Goal: Transaction & Acquisition: Purchase product/service

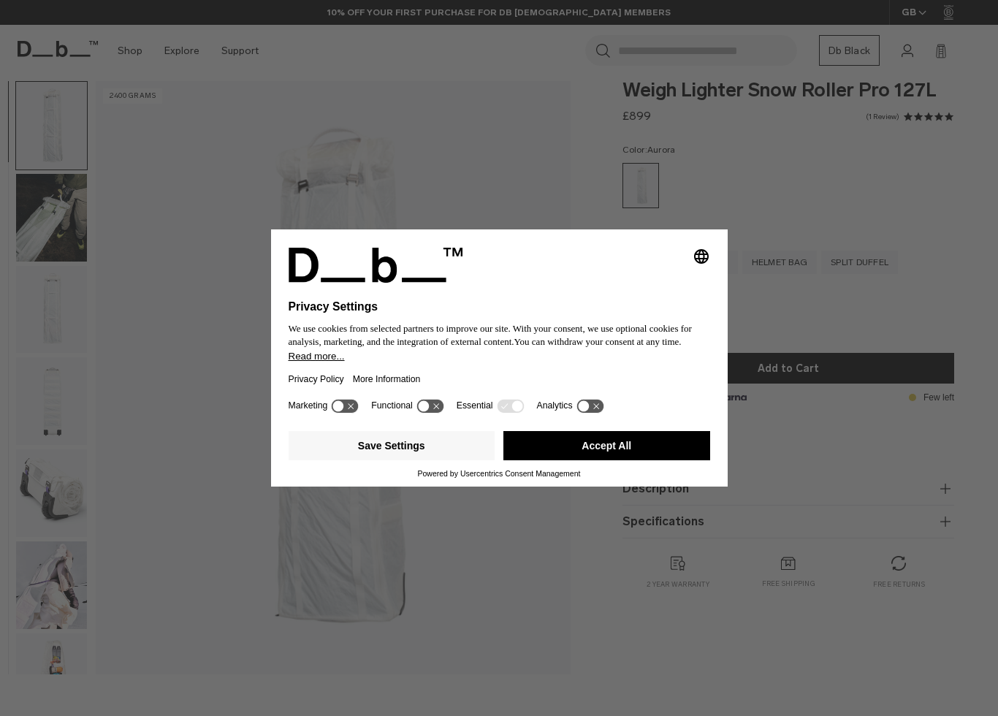
scroll to position [18, 0]
click at [634, 446] on button "Accept All" at bounding box center [606, 445] width 207 height 29
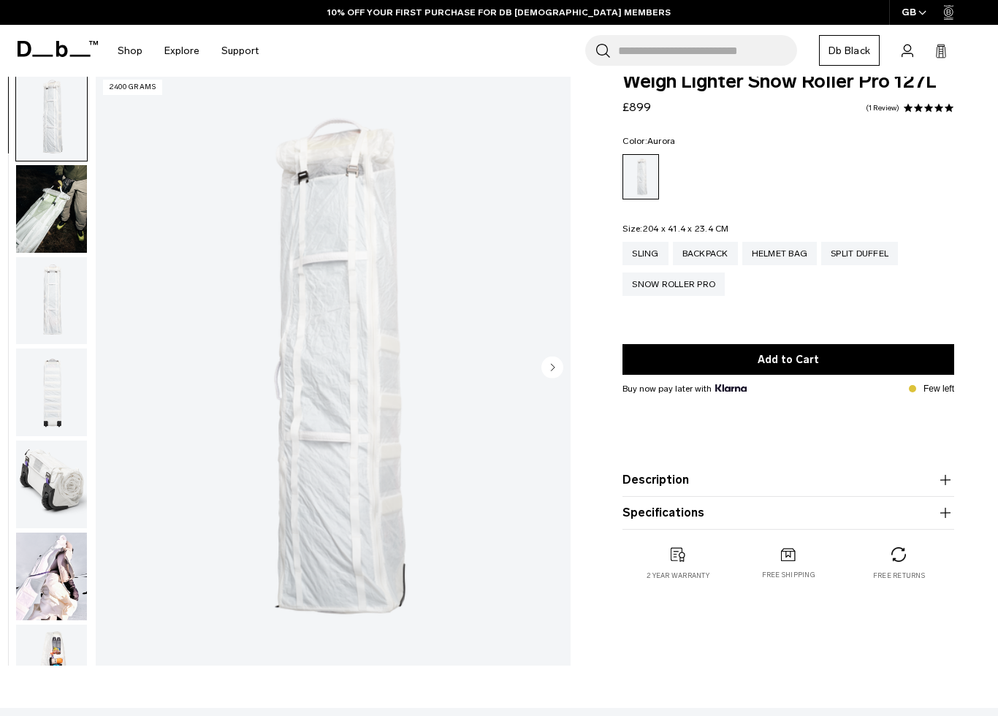
scroll to position [76, 0]
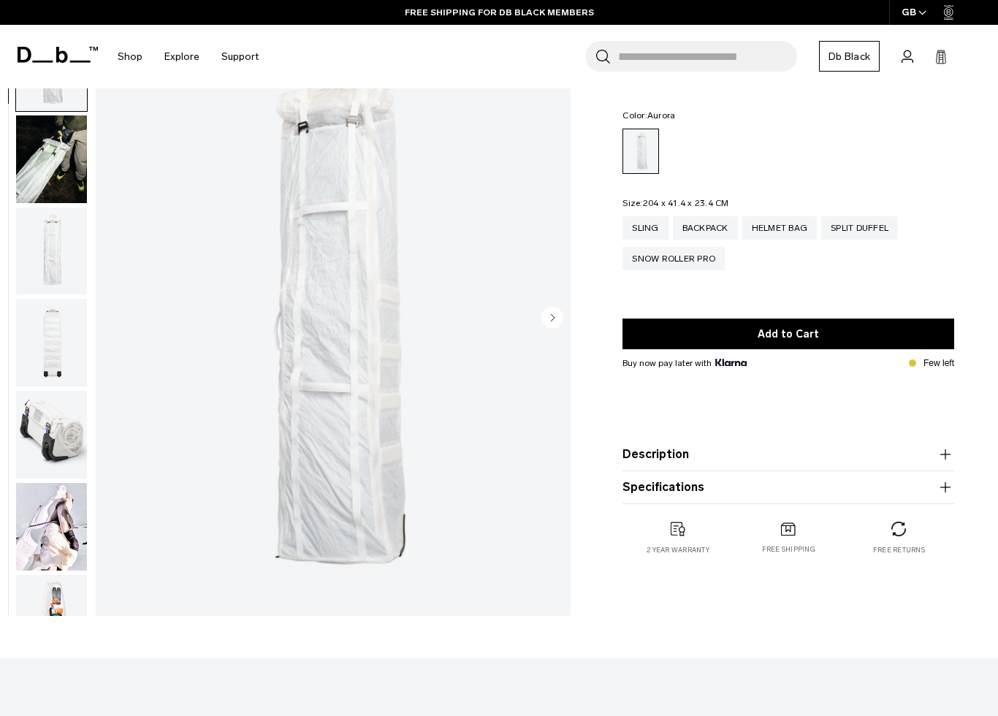
click at [48, 263] on img "button" at bounding box center [51, 252] width 71 height 88
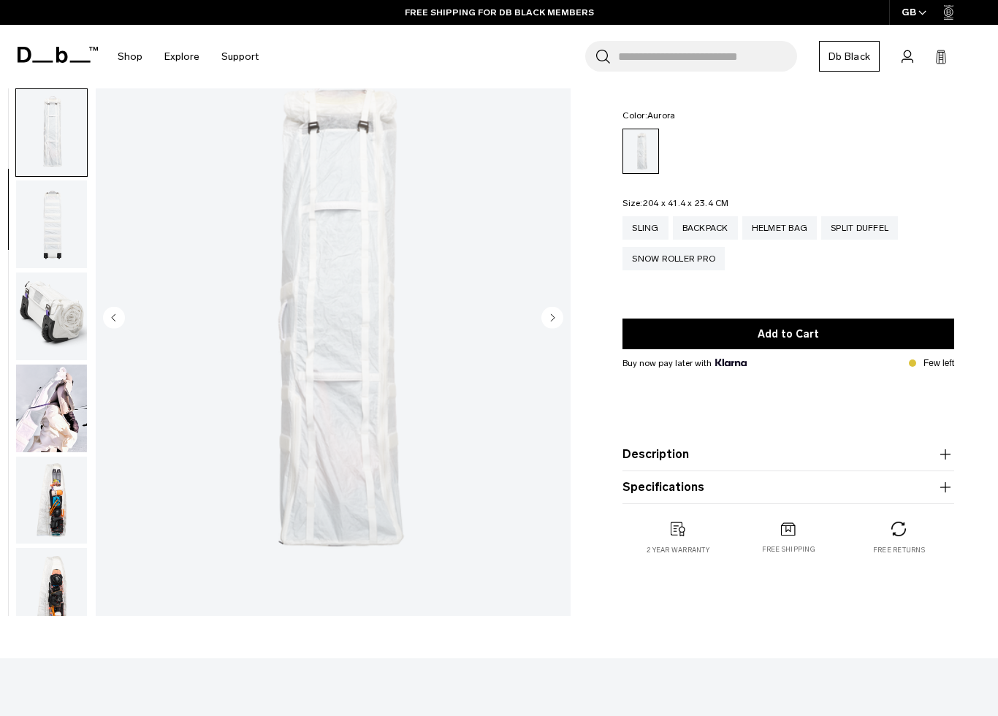
scroll to position [145, 0]
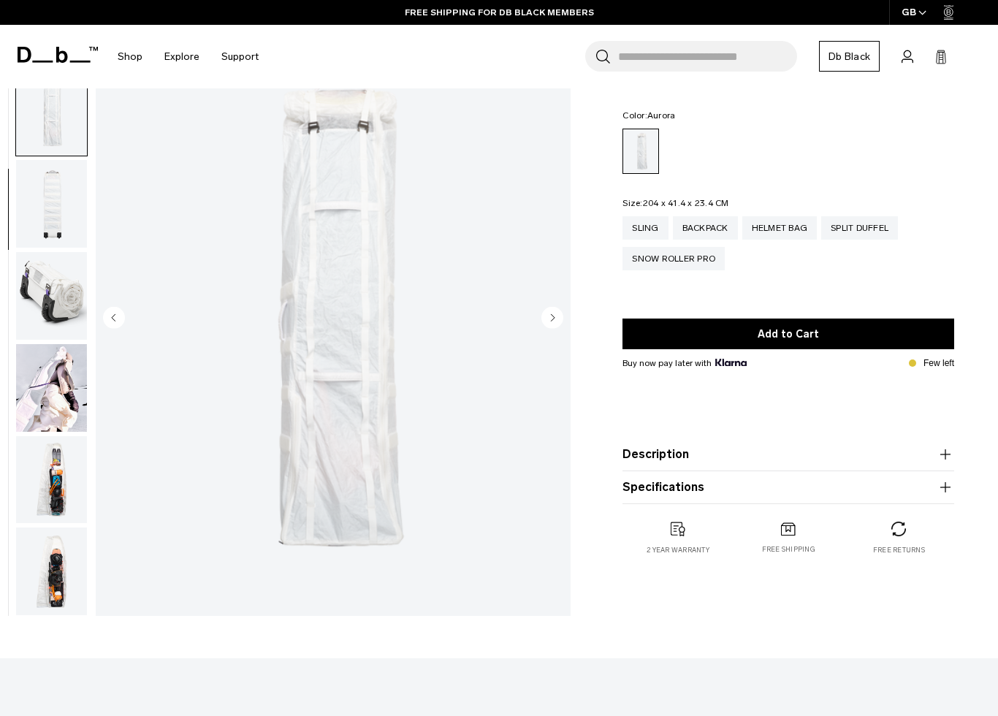
click at [33, 316] on img "button" at bounding box center [51, 296] width 71 height 88
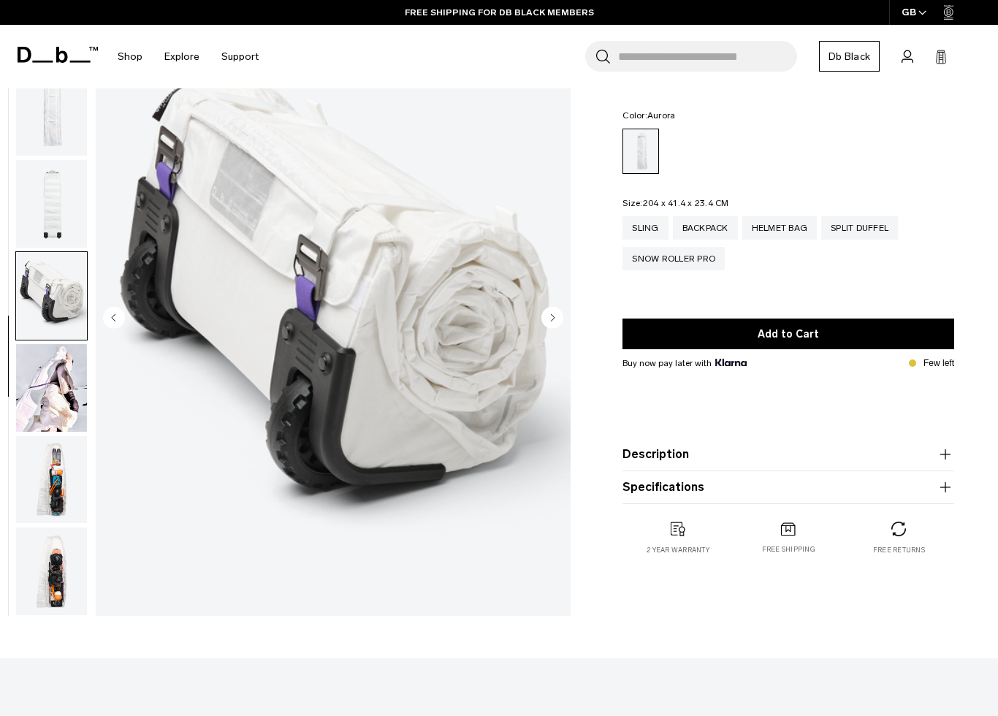
click at [57, 399] on img "button" at bounding box center [51, 388] width 71 height 88
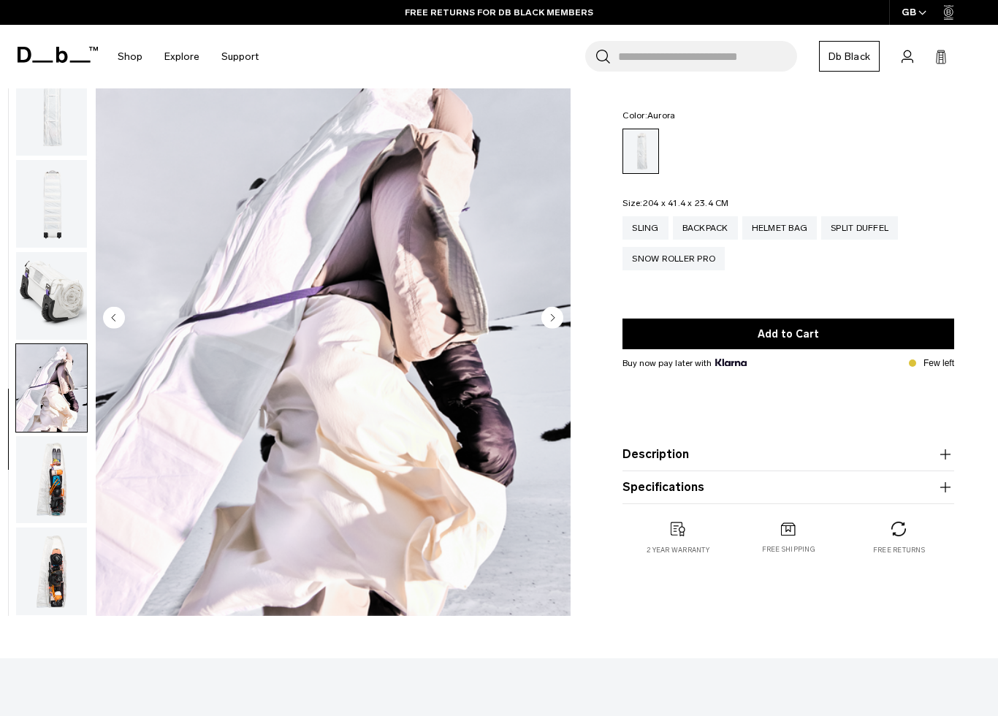
click at [58, 482] on img "button" at bounding box center [51, 480] width 71 height 88
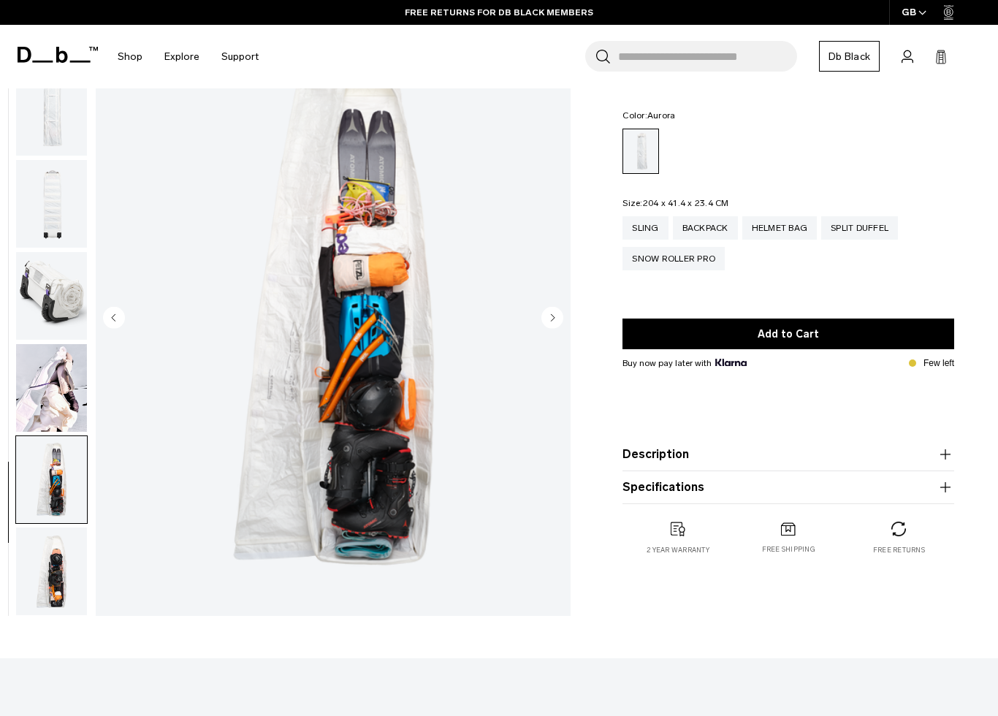
click at [75, 558] on img "button" at bounding box center [51, 572] width 71 height 88
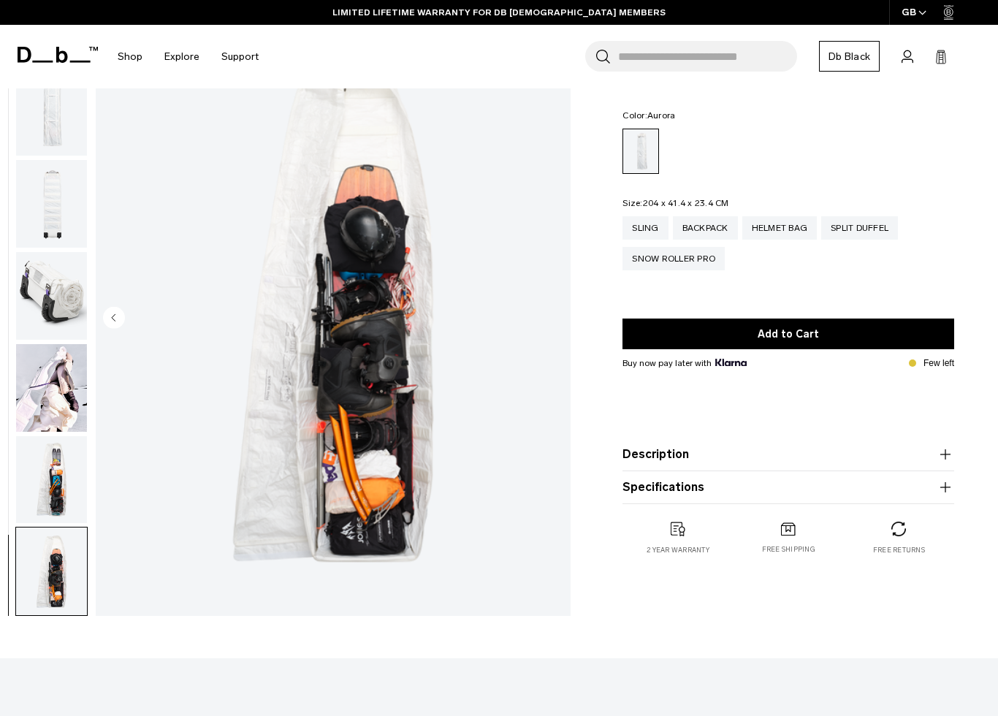
click at [56, 467] on img "button" at bounding box center [51, 480] width 71 height 88
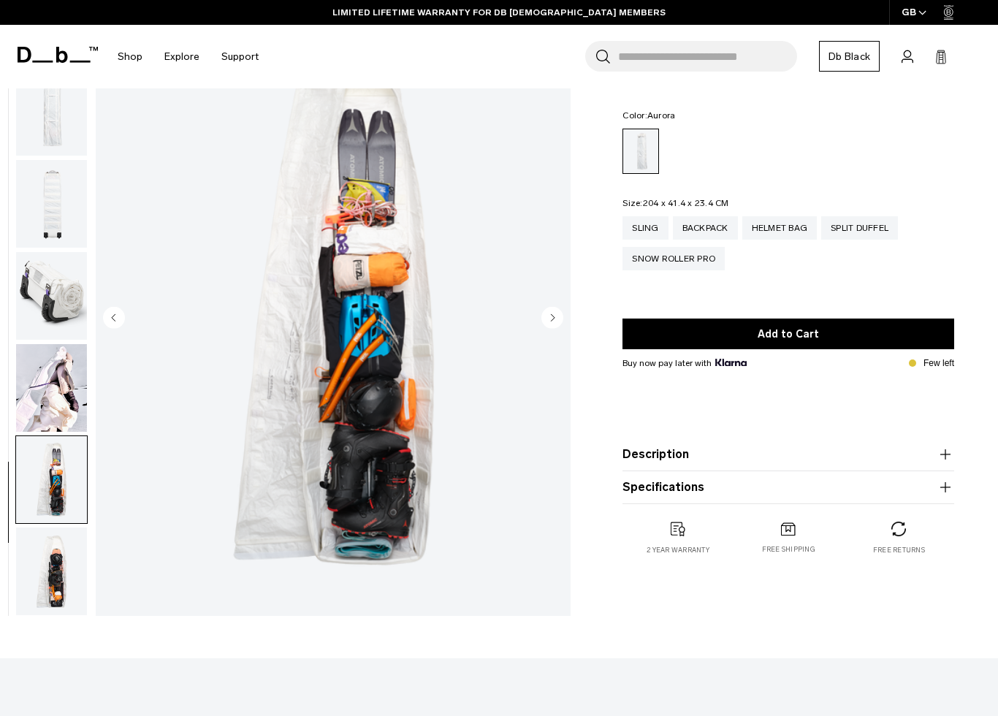
click at [48, 385] on img "button" at bounding box center [51, 388] width 71 height 88
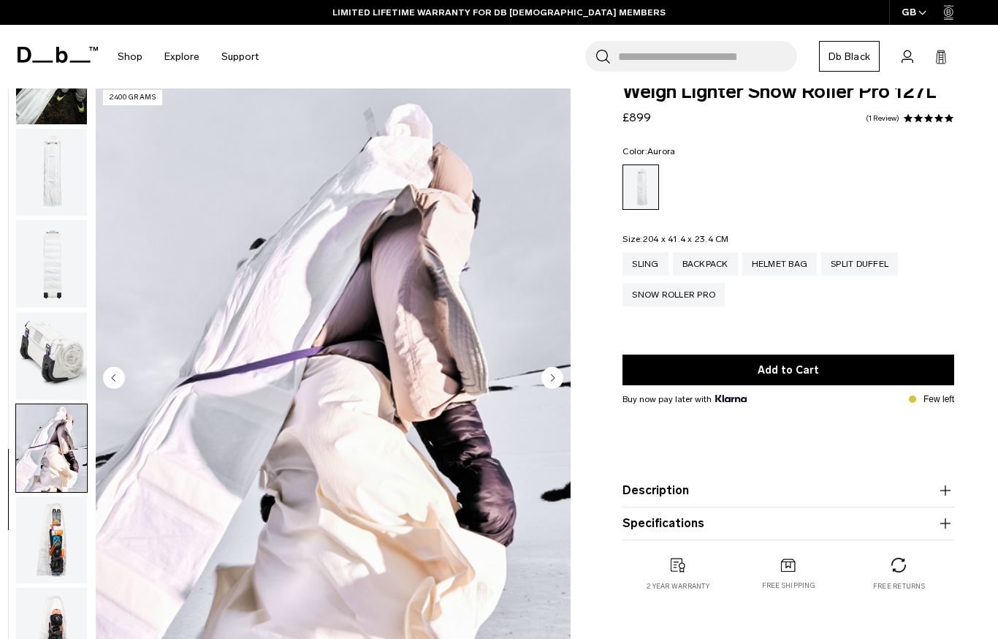
scroll to position [0, 0]
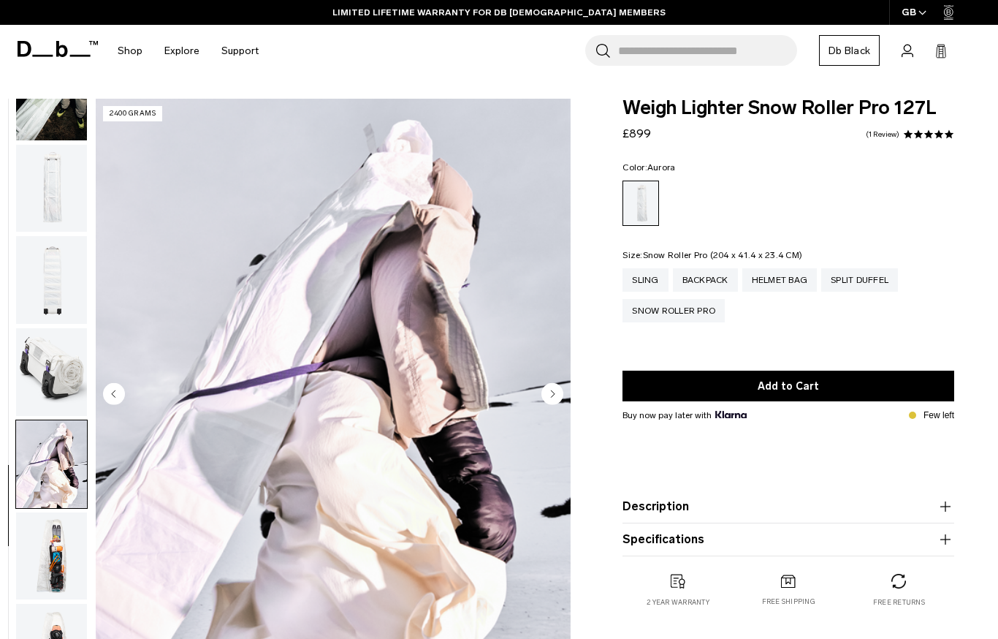
click at [675, 313] on div "Snow Roller Pro" at bounding box center [674, 310] width 102 height 23
